Goal: Task Accomplishment & Management: Manage account settings

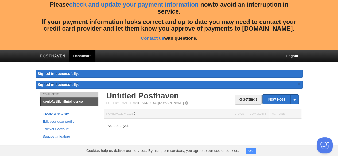
scroll to position [11, 0]
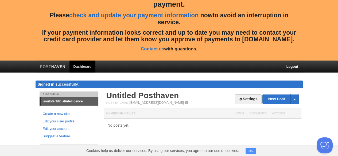
click at [152, 15] on link "check and update your payment information" at bounding box center [133, 15] width 129 height 7
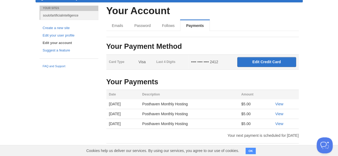
scroll to position [97, 0]
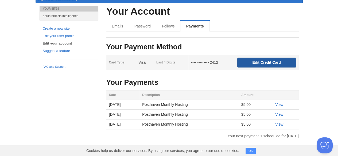
click at [264, 63] on input "Edit Credit Card" at bounding box center [266, 63] width 59 height 10
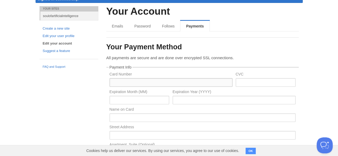
click at [187, 80] on input "text" at bounding box center [171, 82] width 123 height 9
click at [300, 58] on div "Your Account Emails Password Follows Payments Your Payment Method Card Type Vis…" at bounding box center [202, 148] width 200 height 284
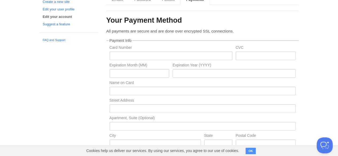
scroll to position [123, 0]
click at [146, 52] on input "text" at bounding box center [171, 56] width 123 height 9
paste input "[CREDIT_CARD_NUMBER]"
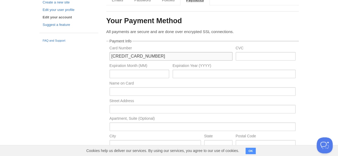
type input "[CREDIT_CARD_NUMBER]"
click at [245, 54] on input "text" at bounding box center [266, 56] width 60 height 9
type input "655"
click at [148, 75] on input "text" at bounding box center [140, 74] width 60 height 9
paste input "12/29"
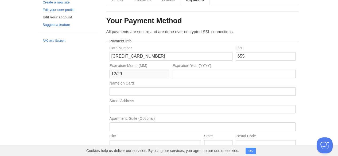
drag, startPoint x: 116, startPoint y: 74, endPoint x: 134, endPoint y: 73, distance: 17.4
click at [134, 73] on input "12/29" at bounding box center [140, 74] width 60 height 9
type input "12"
click at [191, 73] on input "text" at bounding box center [234, 74] width 123 height 9
type input "29"
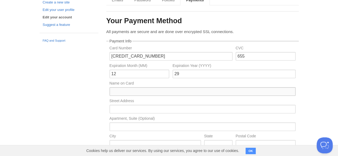
click at [142, 91] on input "text" at bounding box center [203, 91] width 186 height 9
paste input "[PERSON_NAME]"
type input "[PERSON_NAME]"
click at [116, 106] on input "text" at bounding box center [203, 109] width 186 height 9
paste input "[STREET_ADDRESS]"
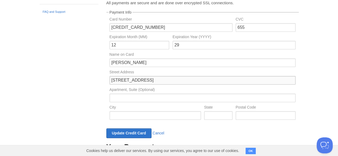
scroll to position [156, 0]
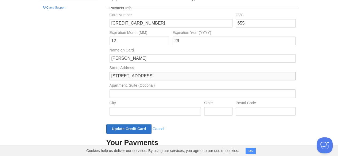
type input "[STREET_ADDRESS]"
click at [146, 94] on input "text" at bounding box center [203, 94] width 186 height 9
click at [121, 114] on input "text" at bounding box center [155, 111] width 91 height 9
type input "Vracov"
click at [253, 107] on input "text" at bounding box center [266, 111] width 60 height 9
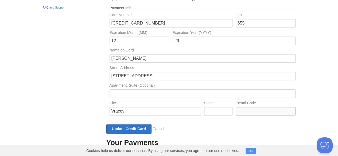
type input "696 42"
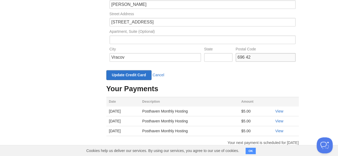
scroll to position [212, 0]
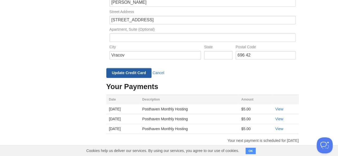
click at [131, 72] on input "Update Credit Card" at bounding box center [128, 73] width 45 height 10
click at [251, 150] on button "OK" at bounding box center [251, 151] width 10 height 6
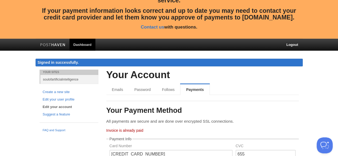
scroll to position [27, 0]
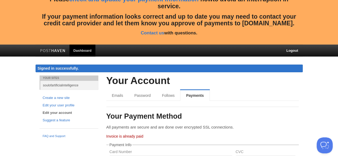
click at [55, 52] on img at bounding box center [52, 51] width 25 height 4
